Goal: Task Accomplishment & Management: Use online tool/utility

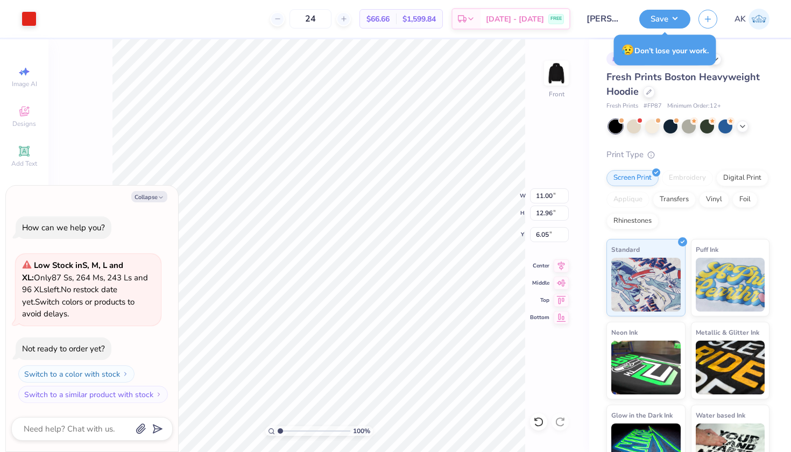
type textarea "x"
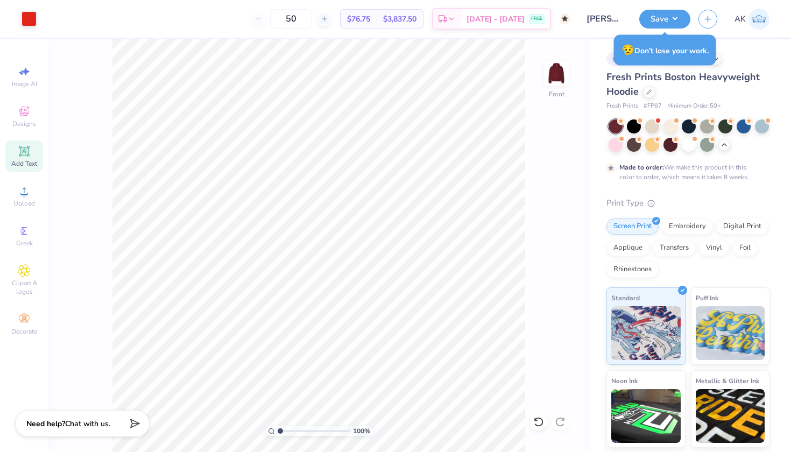
click at [545, 203] on div "100 % Front" at bounding box center [318, 245] width 541 height 413
click at [775, 71] on div "# 513653A Revision 1 Fresh Prints Boston Heavyweight Hoodie Fresh Prints # FP87…" at bounding box center [690, 284] width 202 height 491
click at [302, 20] on input "50" at bounding box center [291, 18] width 42 height 19
type input "50"
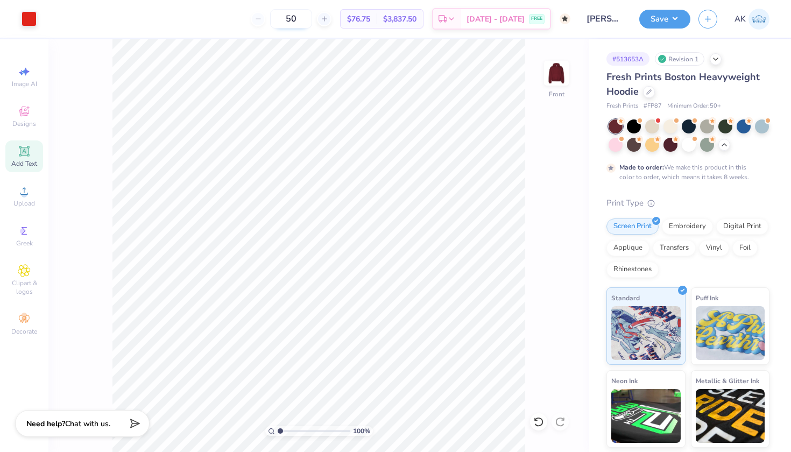
click at [294, 18] on input "50" at bounding box center [291, 18] width 42 height 19
click at [456, 23] on icon at bounding box center [451, 20] width 9 height 9
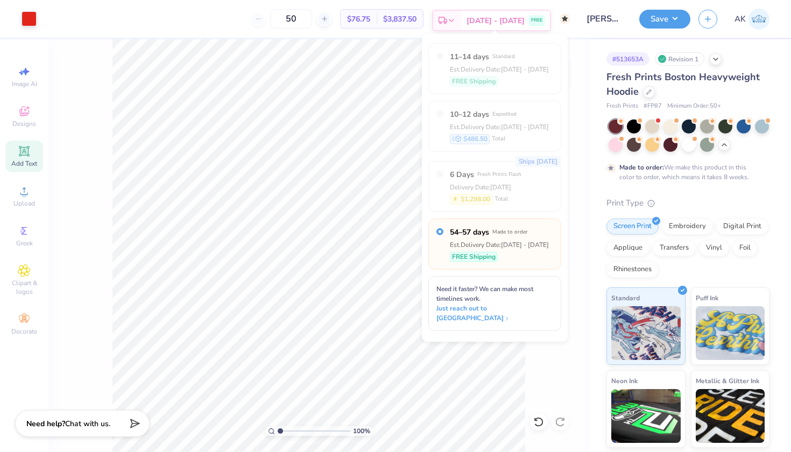
click at [456, 23] on icon at bounding box center [451, 20] width 9 height 9
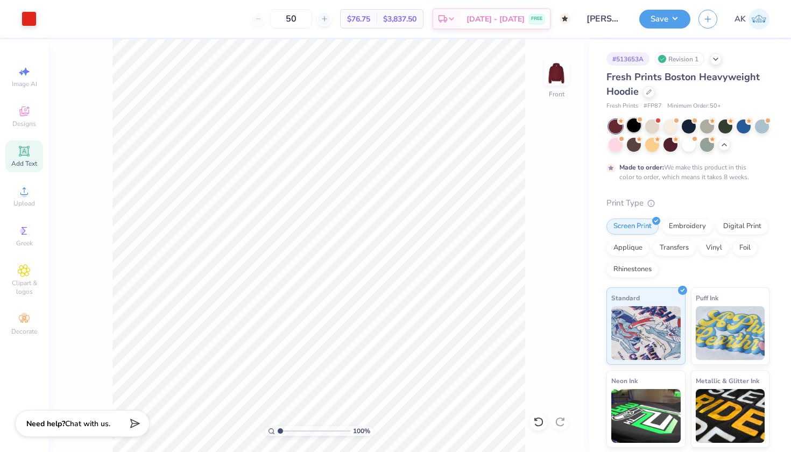
click at [631, 129] on div at bounding box center [634, 125] width 14 height 14
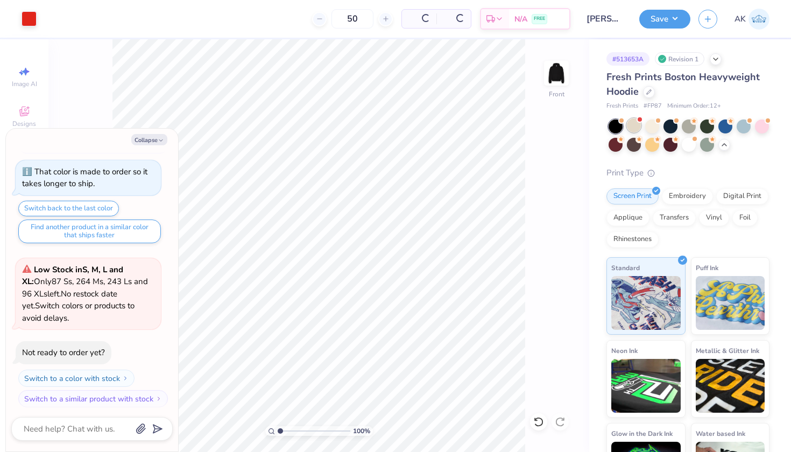
scroll to position [257, 0]
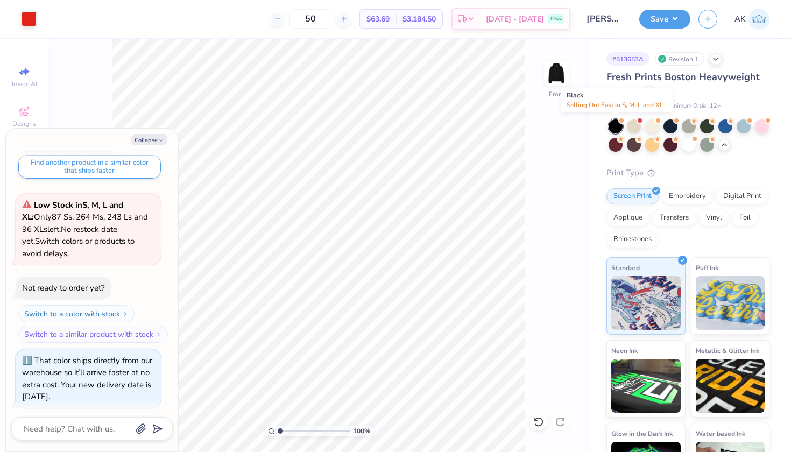
click at [614, 122] on div at bounding box center [615, 126] width 14 height 14
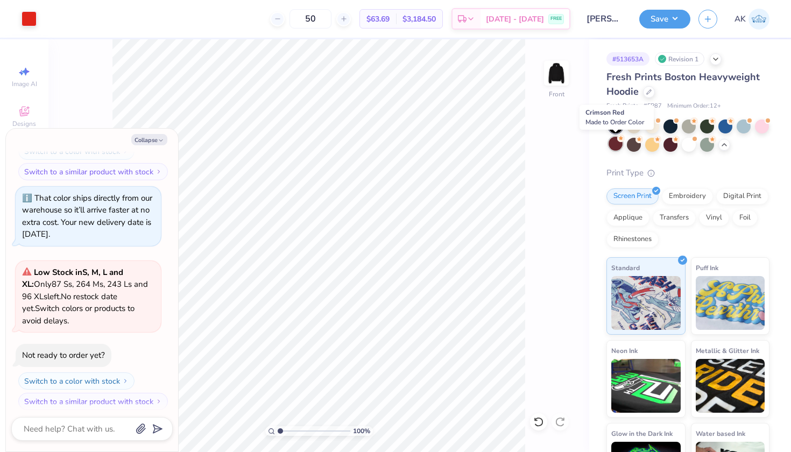
click at [615, 144] on div at bounding box center [615, 144] width 14 height 14
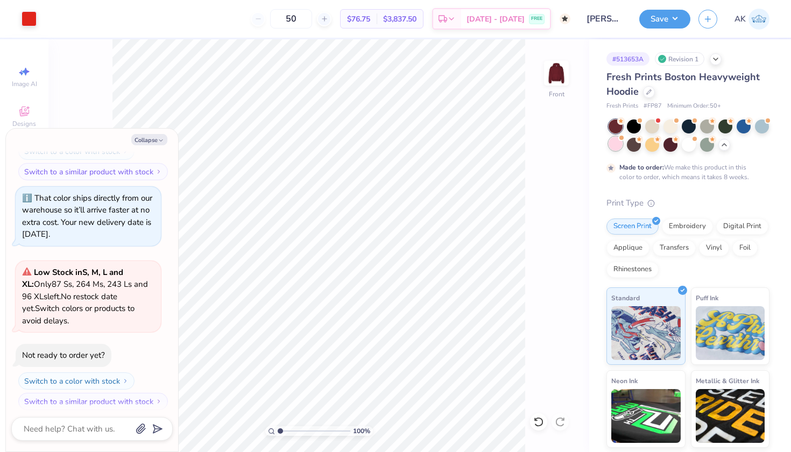
scroll to position [520, 0]
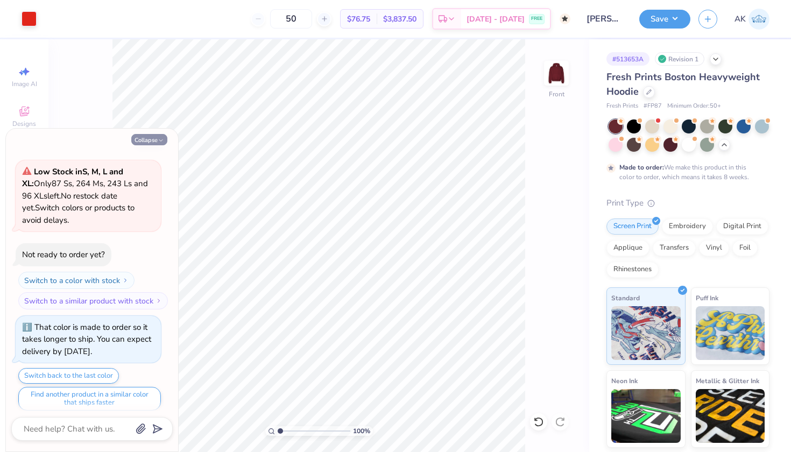
click at [153, 135] on button "Collapse" at bounding box center [149, 139] width 36 height 11
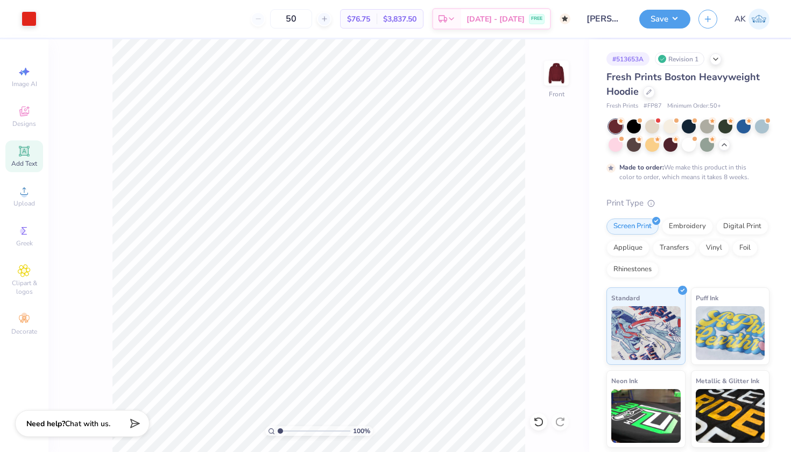
type textarea "x"
